Goal: Task Accomplishment & Management: Use online tool/utility

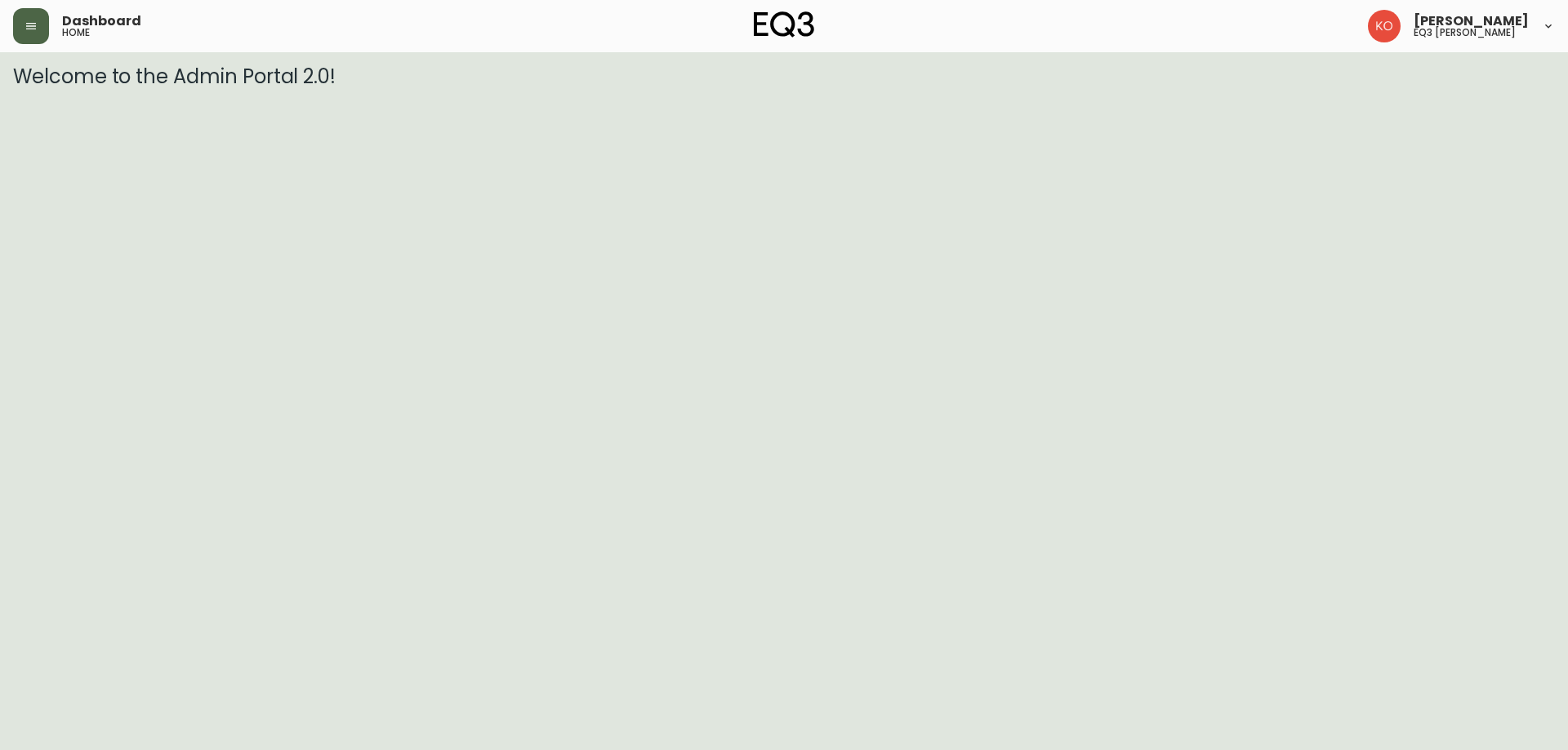
click at [34, 27] on icon "button" at bounding box center [32, 27] width 13 height 13
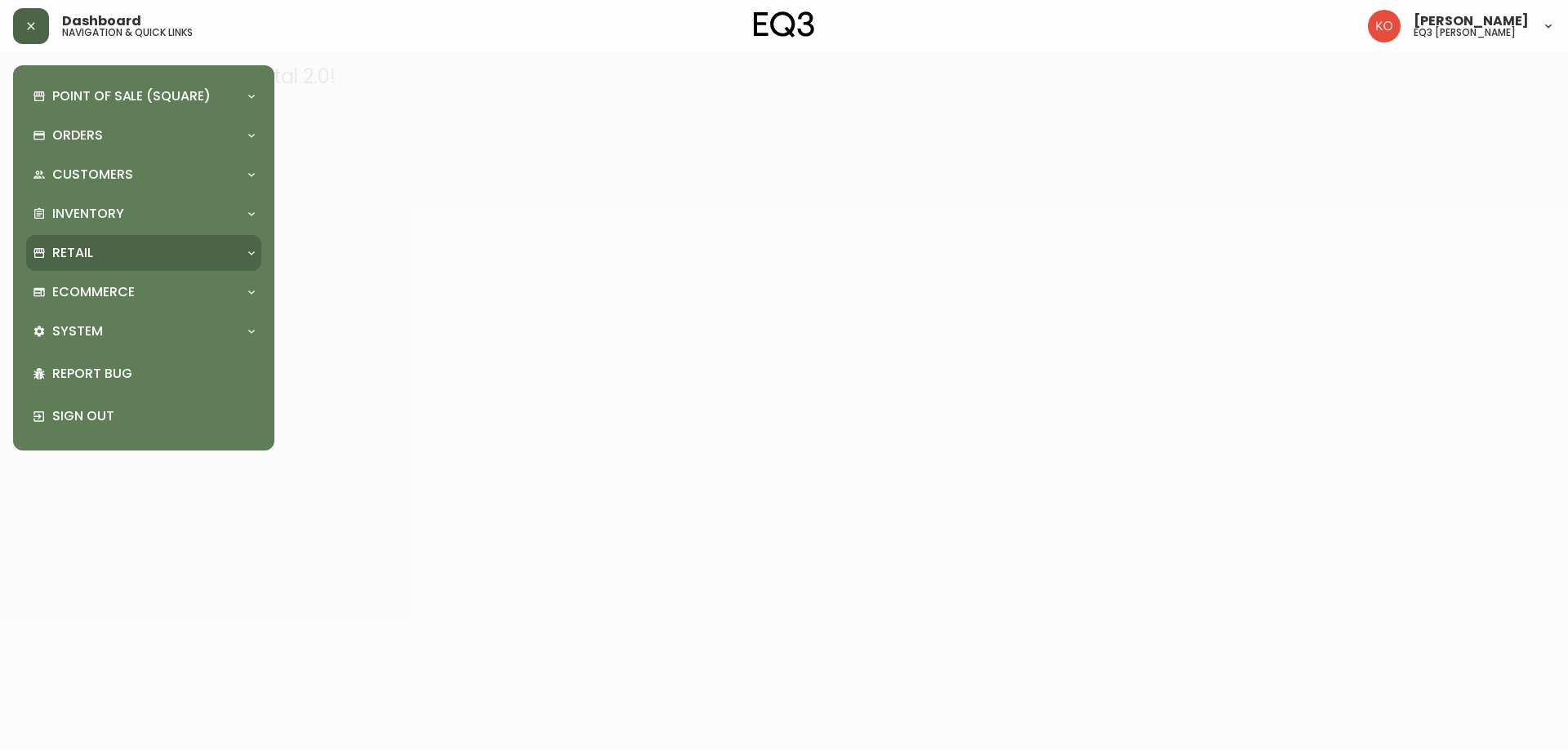
click at [88, 260] on p "Retail" at bounding box center [72, 253] width 41 height 18
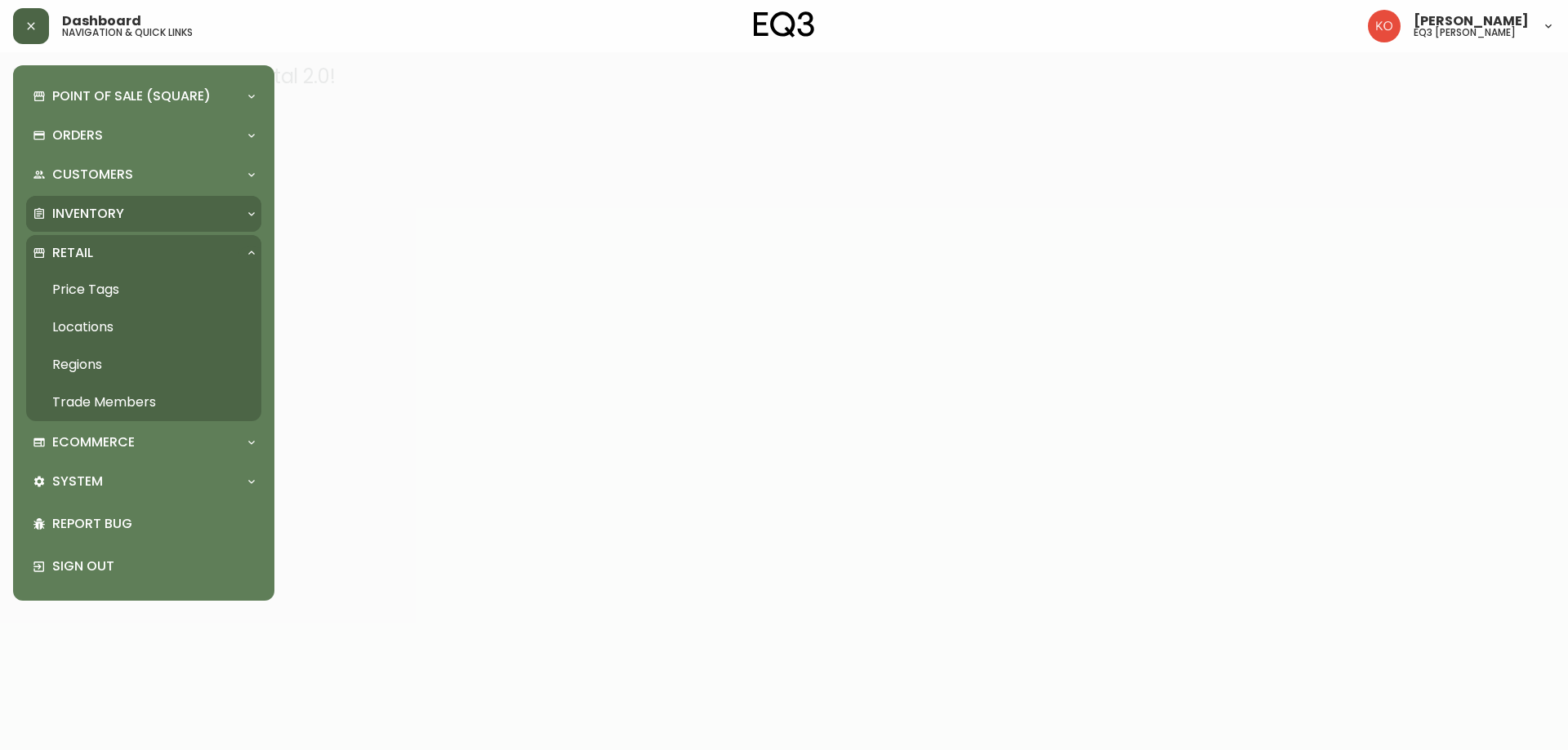
click at [91, 219] on p "Inventory" at bounding box center [88, 214] width 72 height 18
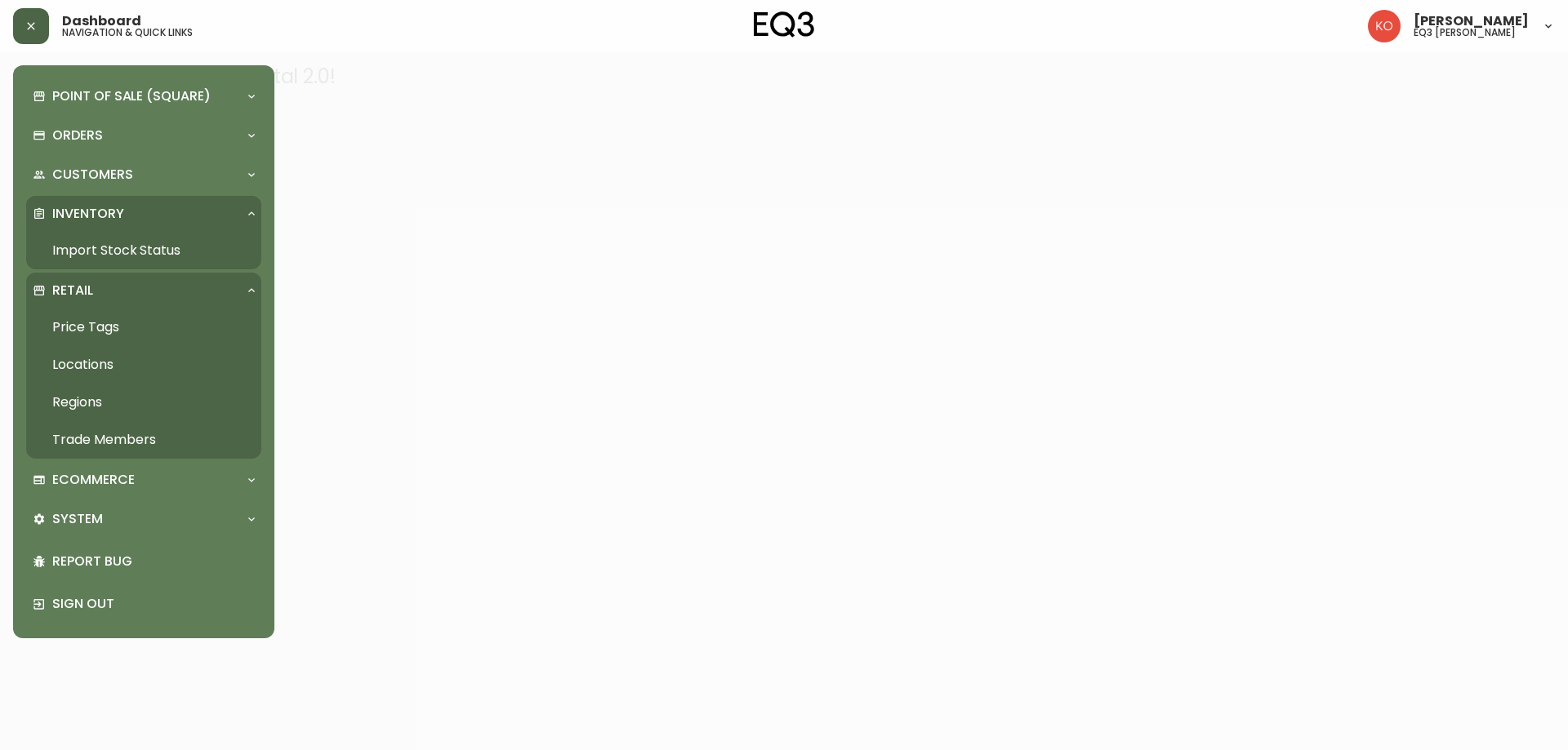
click at [98, 245] on link "Import Stock Status" at bounding box center [144, 250] width 235 height 37
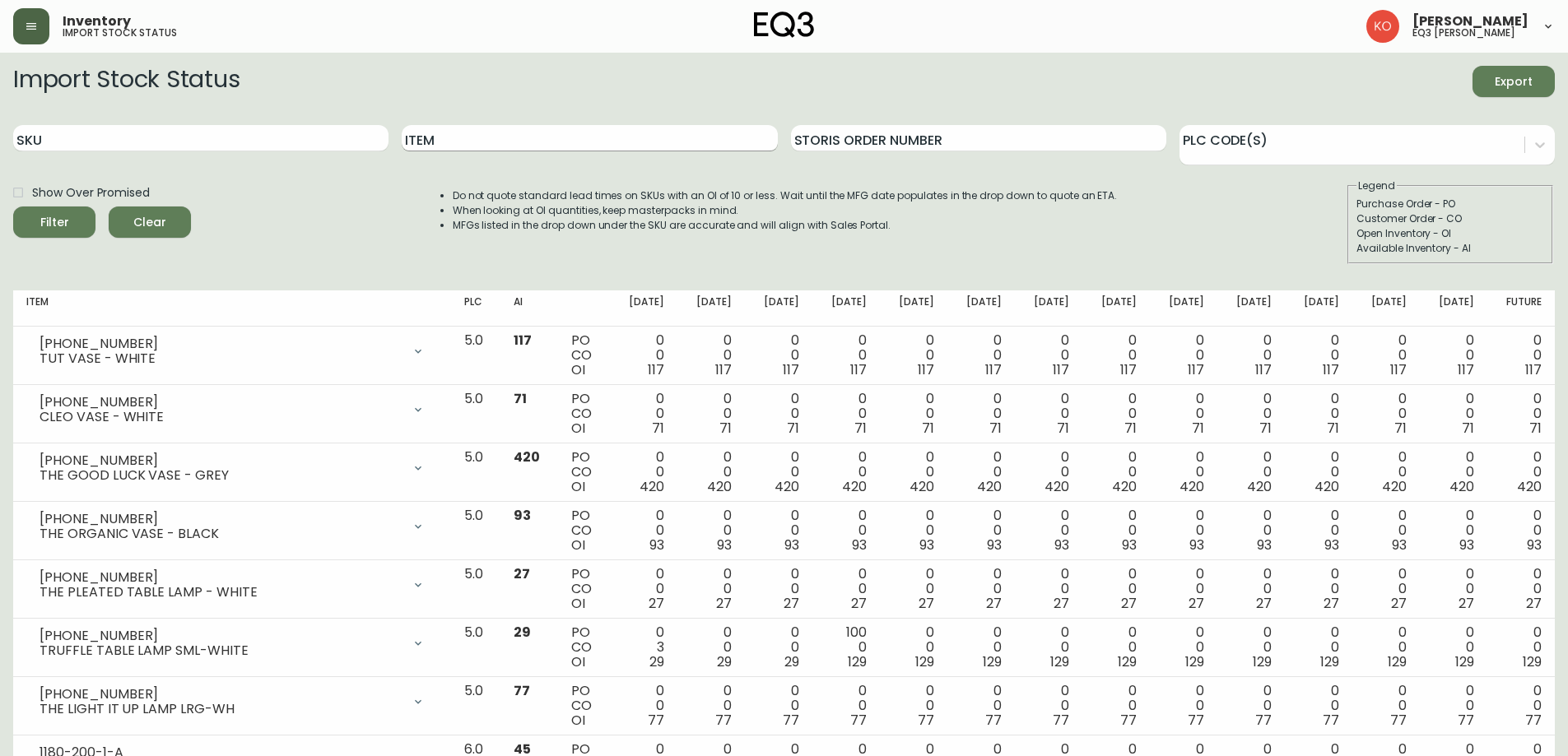
click at [469, 134] on input "Item" at bounding box center [589, 139] width 375 height 27
click at [13, 206] on button "Filter" at bounding box center [54, 221] width 82 height 31
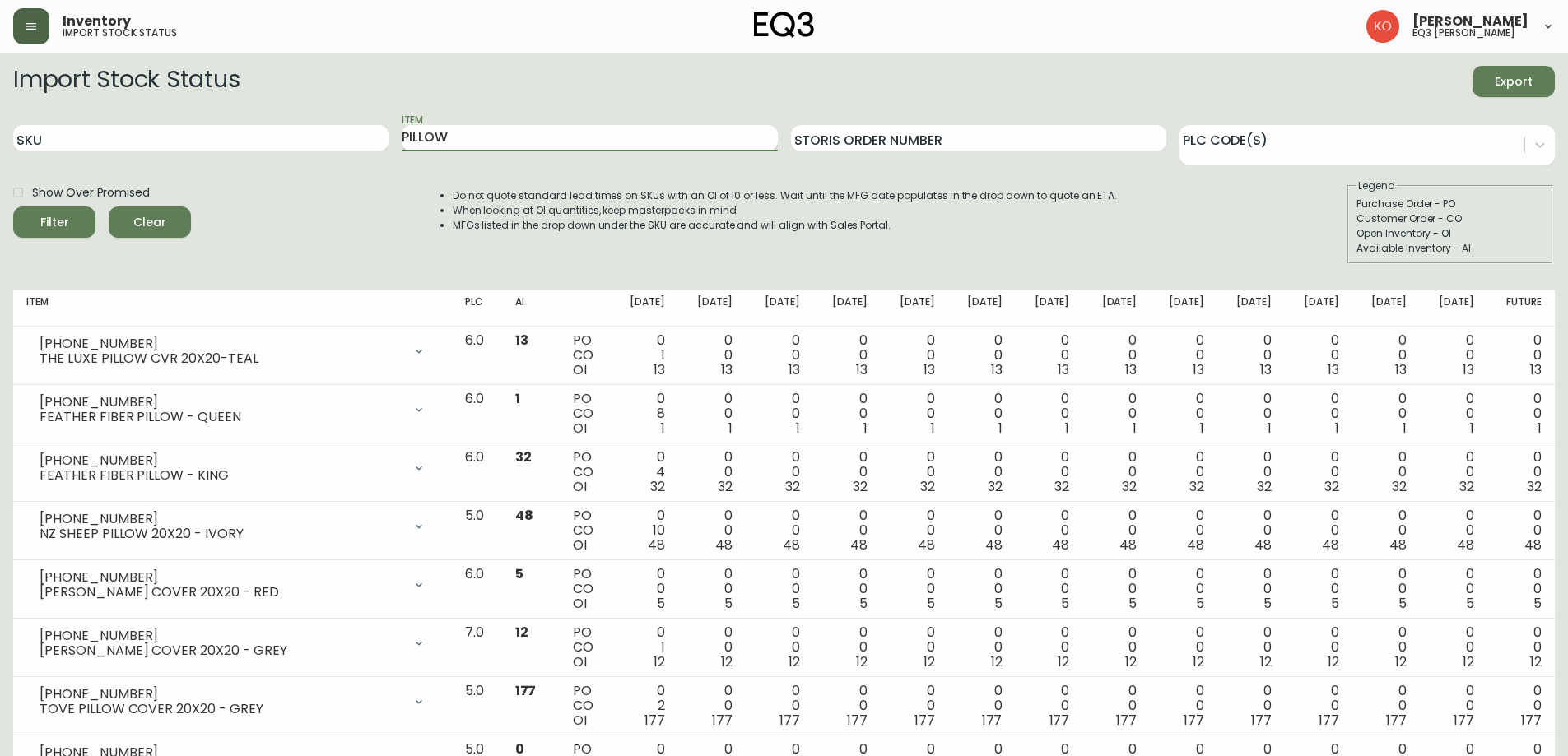
type input "PILLOW"
click at [13, 206] on button "Filter" at bounding box center [54, 221] width 82 height 31
